Goal: Task Accomplishment & Management: Manage account settings

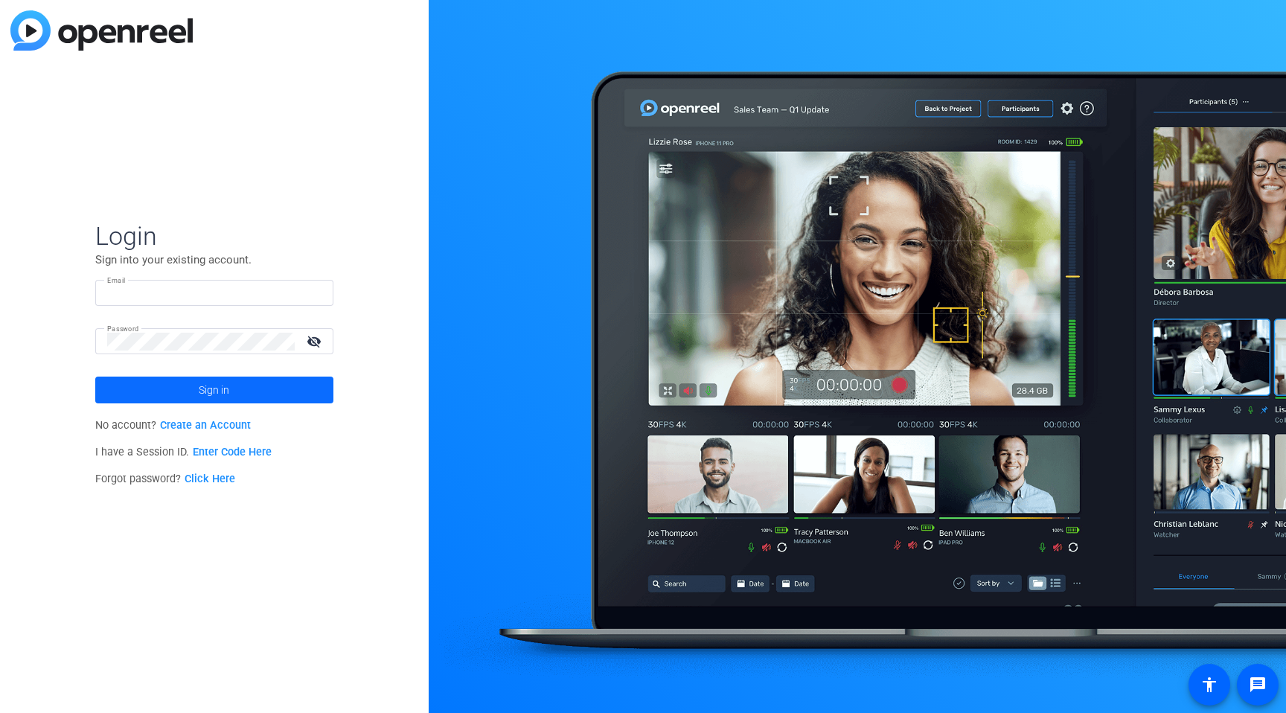
type input "[EMAIL_ADDRESS][DOMAIN_NAME]"
click at [220, 392] on span "Sign in" at bounding box center [214, 389] width 31 height 37
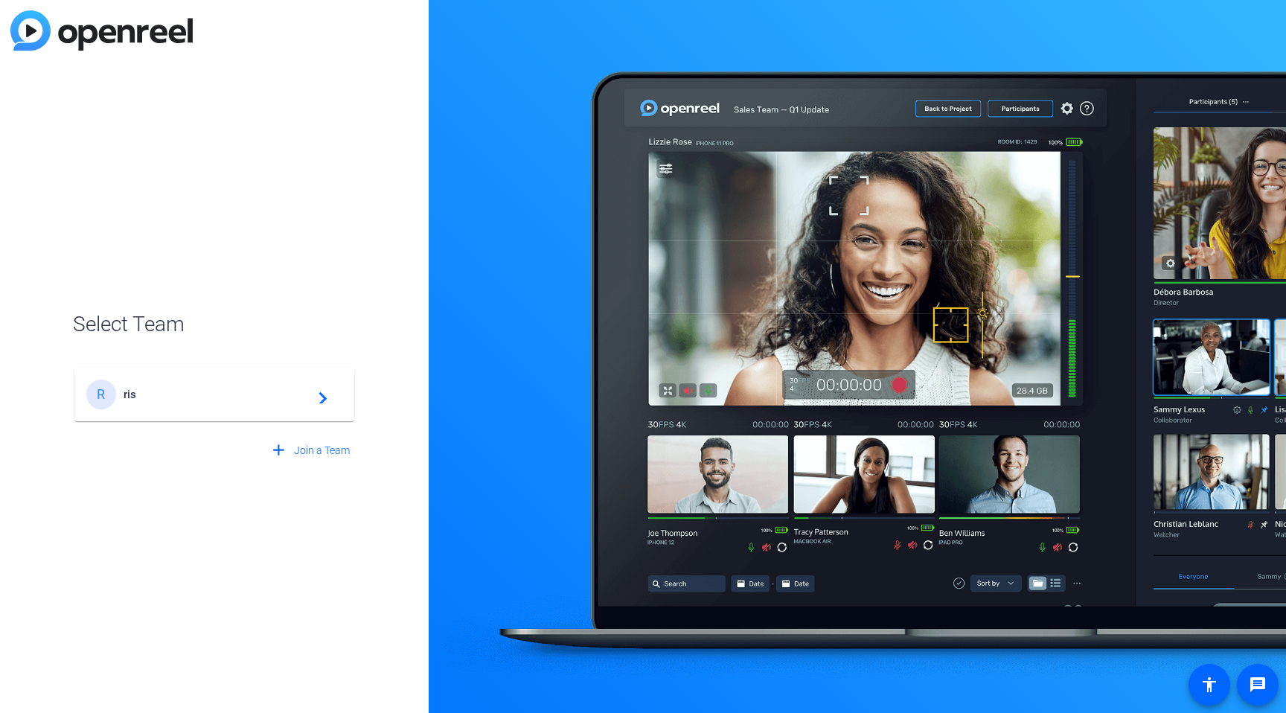
click at [223, 393] on span "ris" at bounding box center [217, 394] width 186 height 13
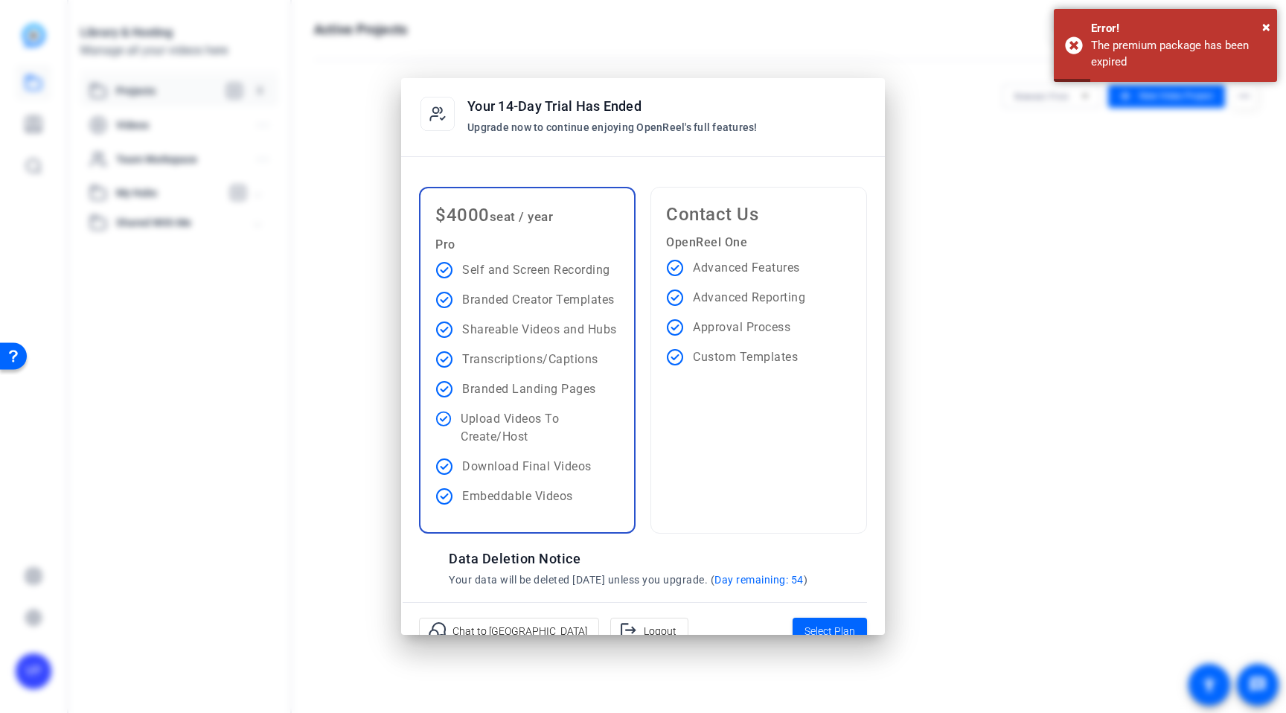
click at [559, 567] on h2 "Data Deletion Notice" at bounding box center [643, 559] width 389 height 21
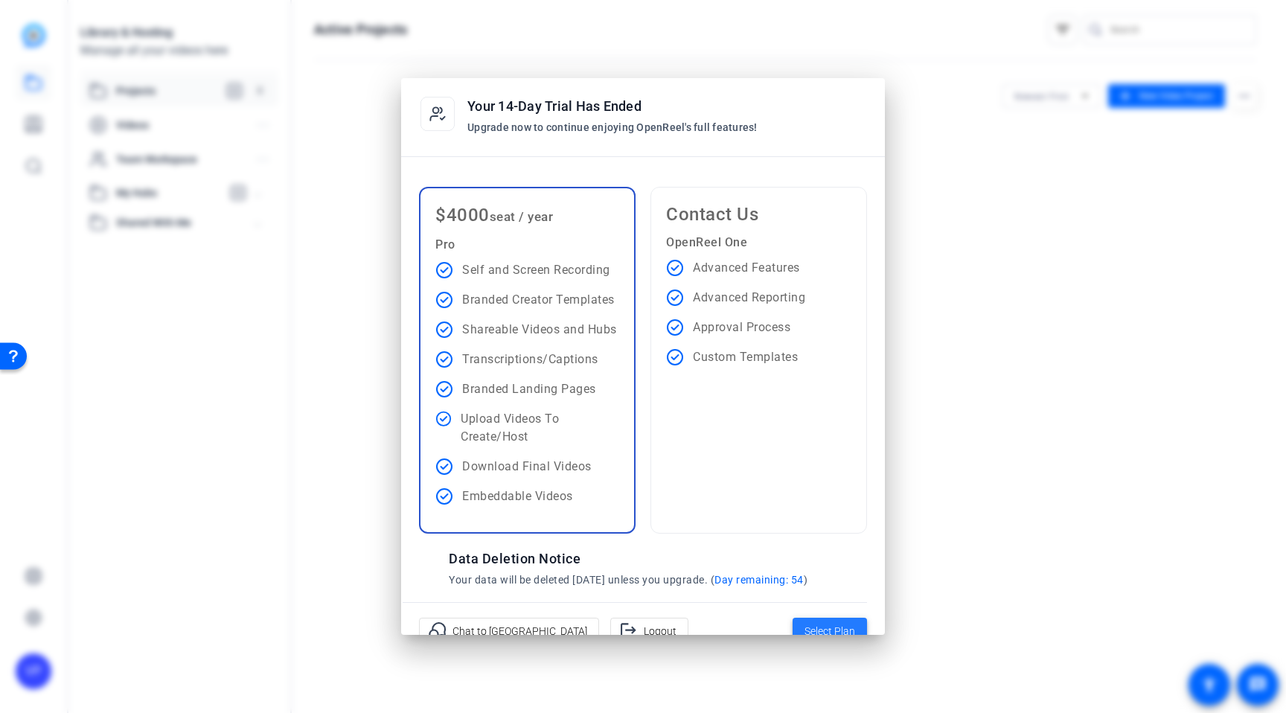
click at [816, 624] on span "Select Plan" at bounding box center [830, 631] width 51 height 18
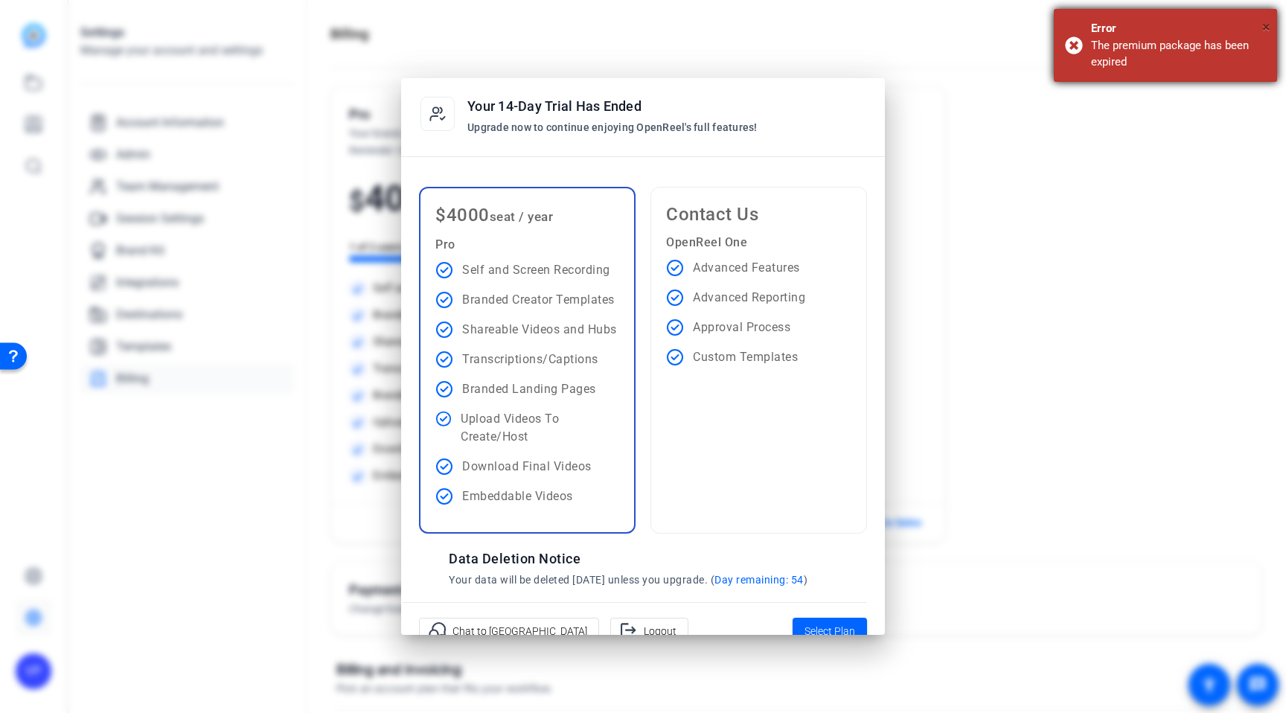
click at [1263, 25] on span "×" at bounding box center [1266, 27] width 8 height 18
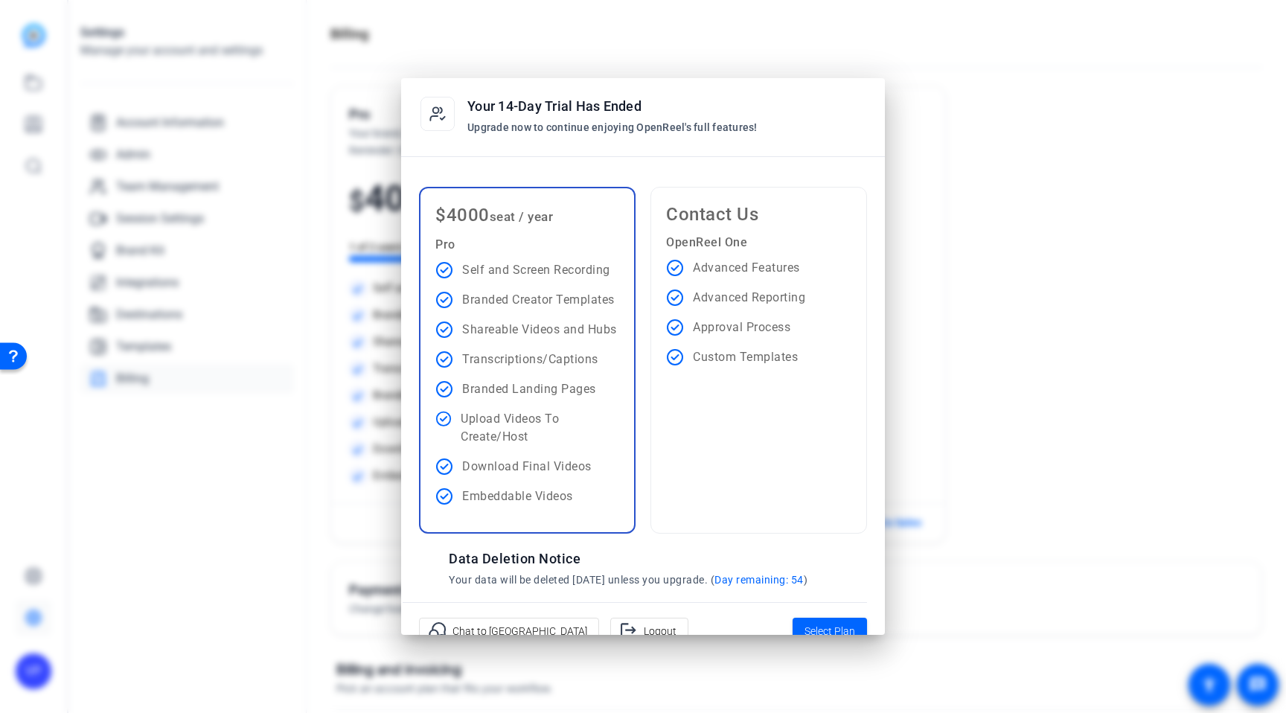
click at [287, 545] on div at bounding box center [643, 356] width 1286 height 713
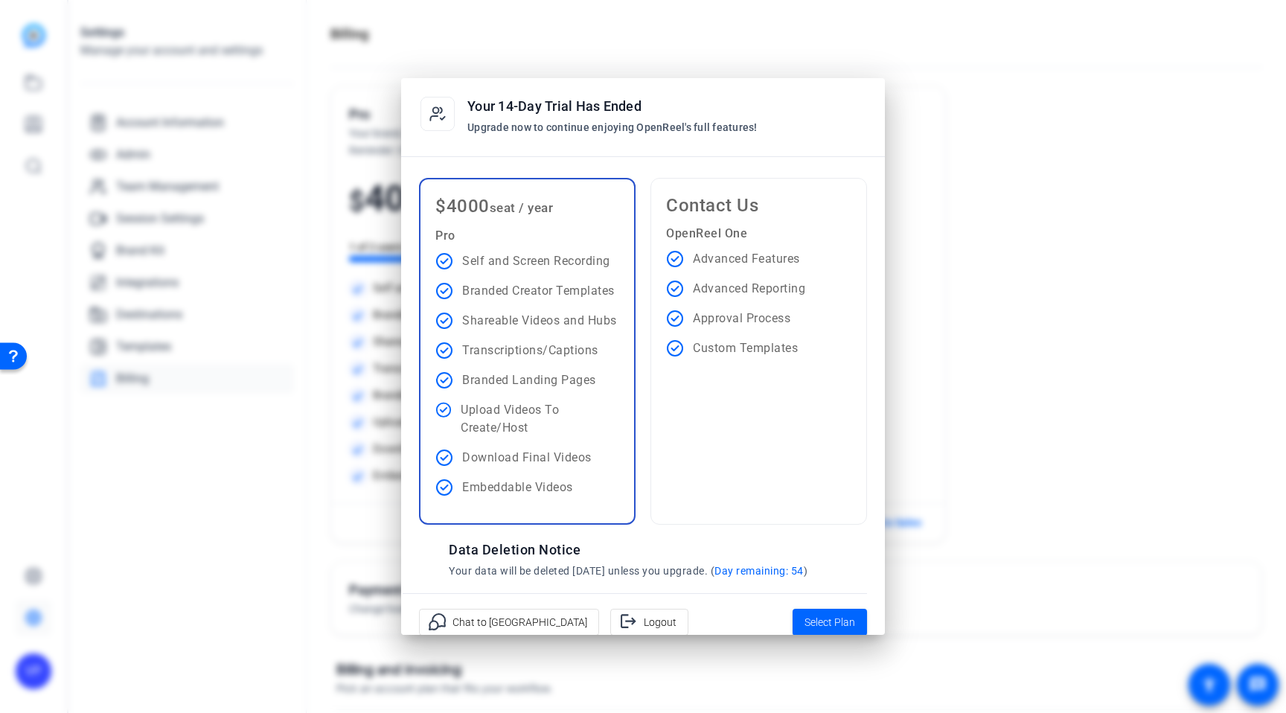
click at [227, 435] on div at bounding box center [643, 356] width 1286 height 713
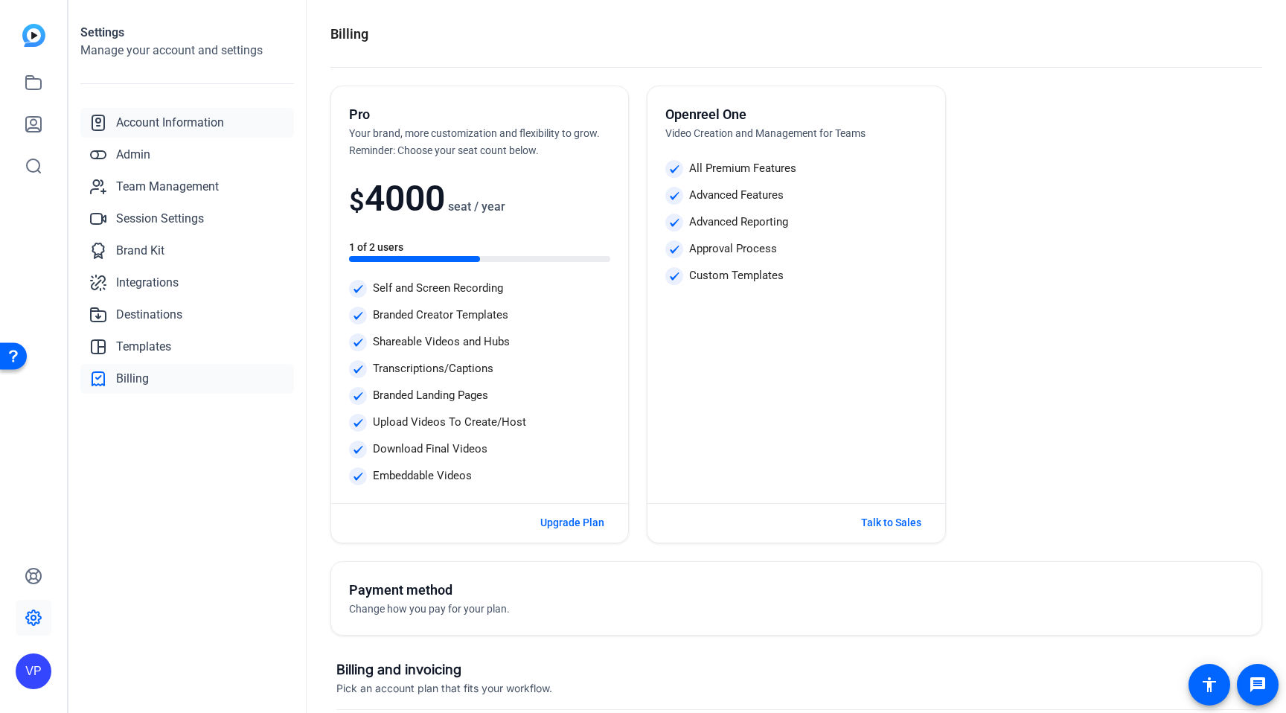
click at [164, 119] on span "Account Information" at bounding box center [170, 123] width 108 height 18
